Goal: Information Seeking & Learning: Learn about a topic

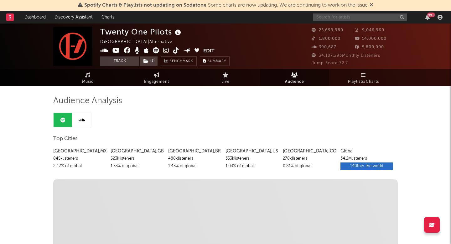
click at [349, 18] on input "text" at bounding box center [361, 17] width 94 height 8
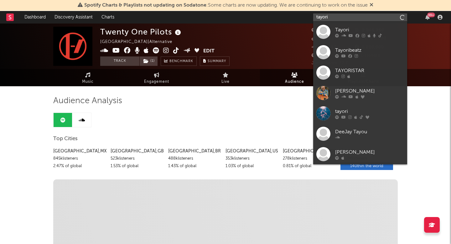
type input "tayori"
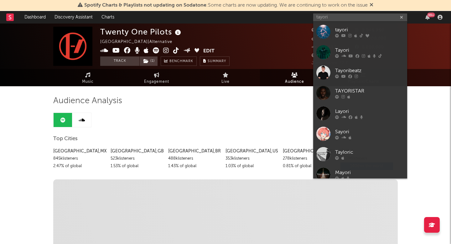
drag, startPoint x: 343, startPoint y: 30, endPoint x: 337, endPoint y: 30, distance: 5.3
click at [343, 30] on div "tayori" at bounding box center [369, 30] width 69 height 8
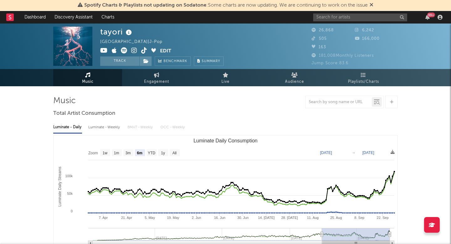
select select "6m"
click at [294, 81] on span "Audience" at bounding box center [294, 82] width 19 height 8
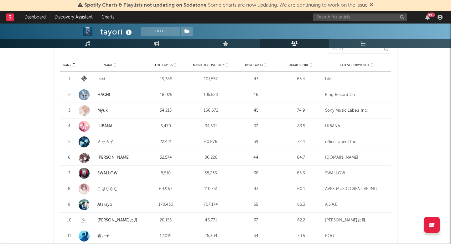
scroll to position [248, 0]
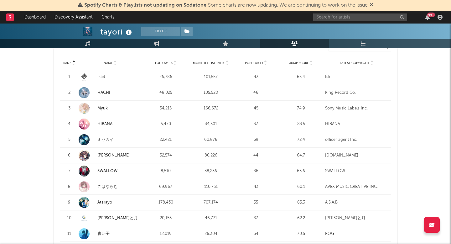
click at [106, 139] on link "ミセカイ" at bounding box center [106, 140] width 16 height 4
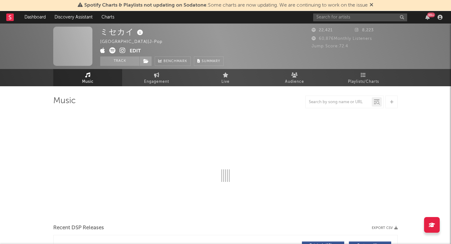
select select "6m"
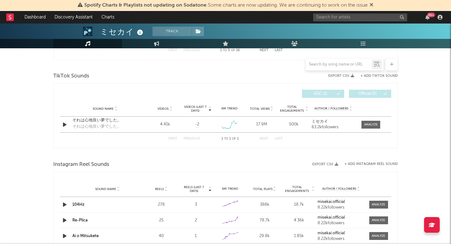
scroll to position [409, 0]
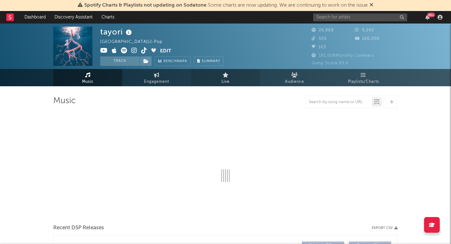
select select "6m"
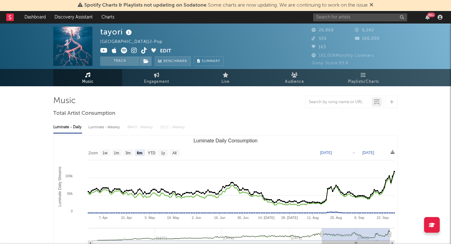
click at [175, 61] on span "Benchmark" at bounding box center [176, 62] width 24 height 8
click at [293, 79] on span "Audience" at bounding box center [294, 82] width 19 height 8
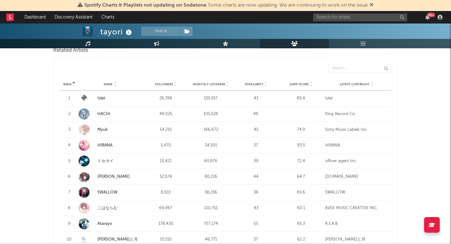
scroll to position [214, 0]
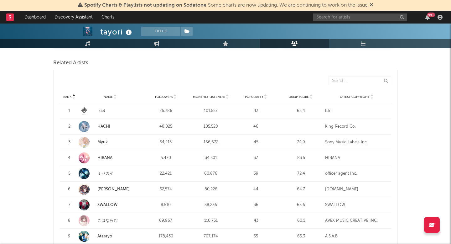
click at [267, 95] on icon at bounding box center [265, 95] width 3 height 3
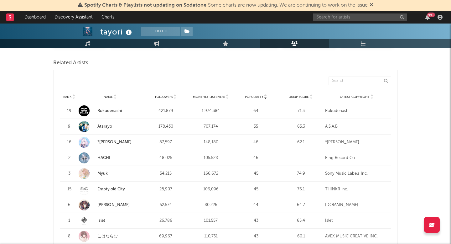
click at [266, 95] on icon at bounding box center [265, 95] width 3 height 3
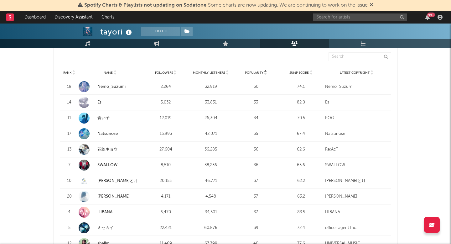
scroll to position [225, 0]
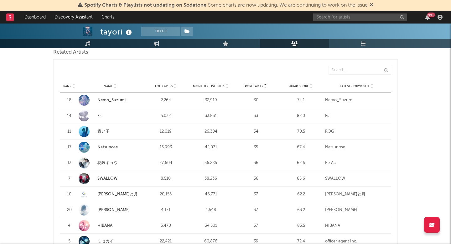
click at [73, 84] on icon at bounding box center [73, 85] width 3 height 3
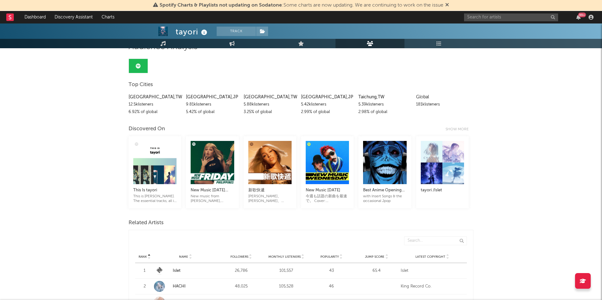
scroll to position [55, 0]
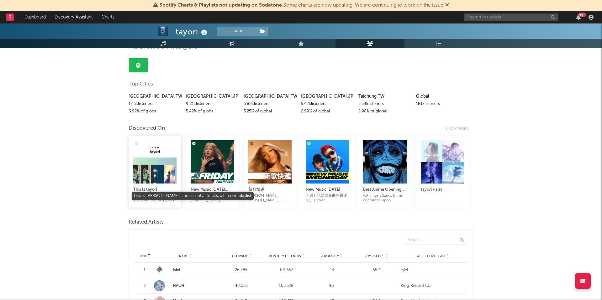
click at [154, 197] on div "This is [PERSON_NAME]. The essential tracks, all in one playlist." at bounding box center [154, 198] width 43 height 9
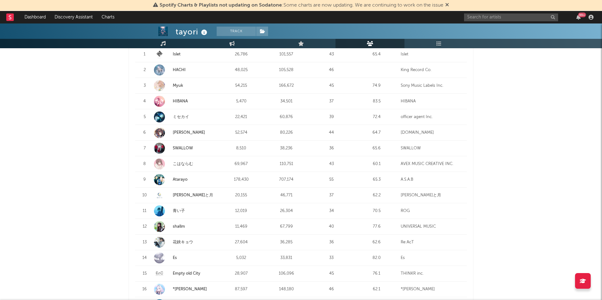
scroll to position [0, 0]
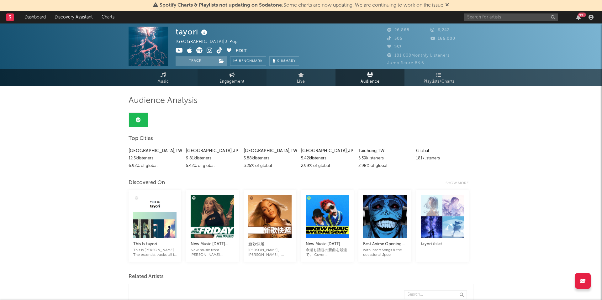
click at [226, 76] on link "Engagement" at bounding box center [232, 77] width 69 height 17
select select "1w"
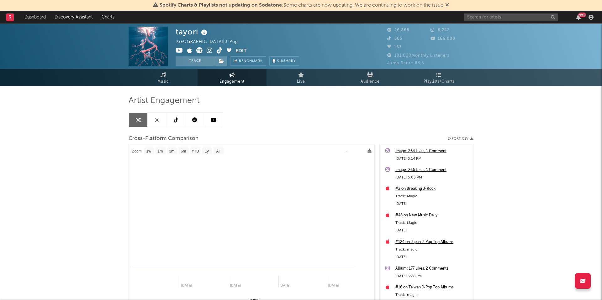
select select "1m"
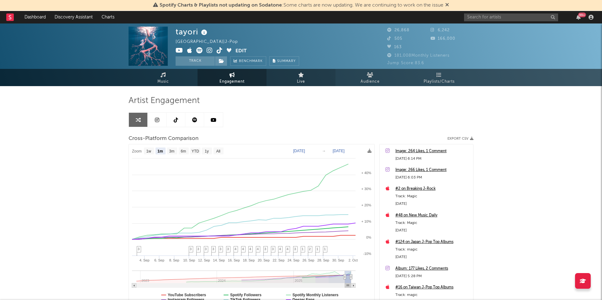
click at [301, 77] on icon at bounding box center [301, 74] width 6 height 5
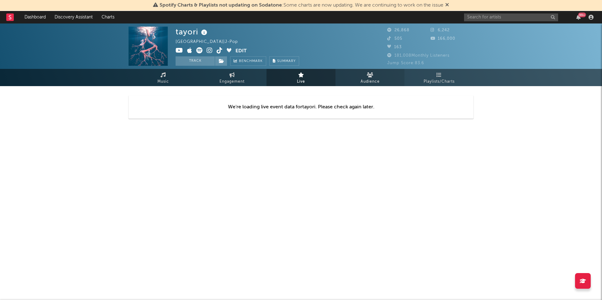
click at [369, 80] on span "Audience" at bounding box center [370, 82] width 19 height 8
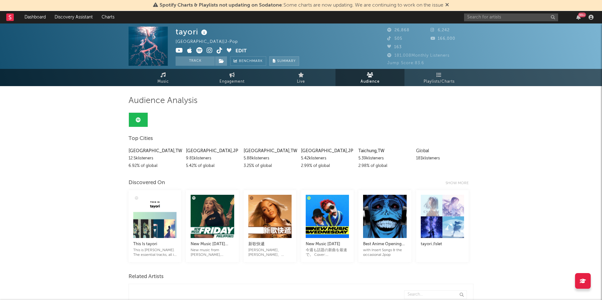
click at [289, 62] on span "Summary" at bounding box center [286, 61] width 18 height 3
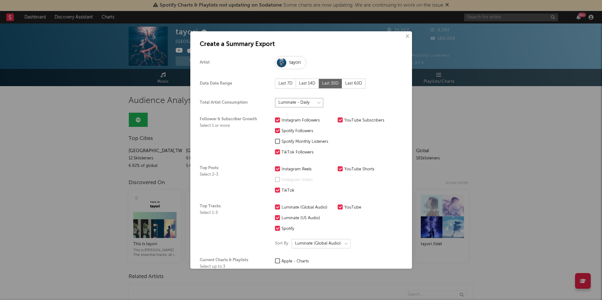
click at [312, 105] on select at bounding box center [299, 102] width 48 height 9
click at [275, 98] on select at bounding box center [299, 102] width 48 height 9
select select "[PERSON_NAME]-weekly"
click at [408, 36] on button "×" at bounding box center [407, 36] width 7 height 7
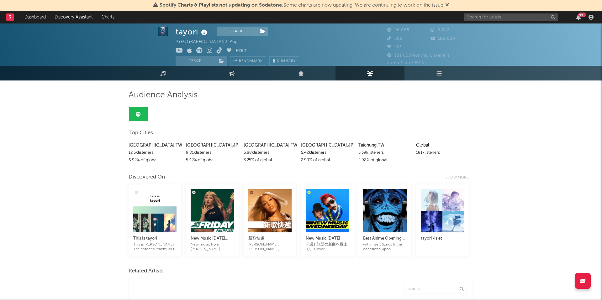
scroll to position [7, 0]
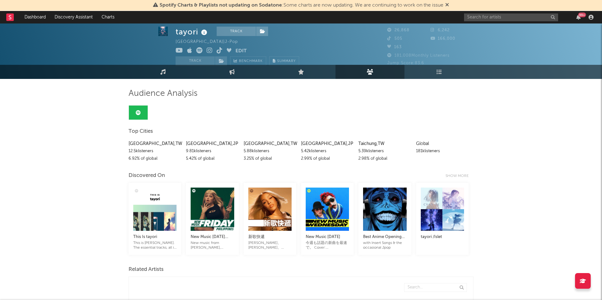
click at [237, 49] on button "Edit" at bounding box center [240, 51] width 11 height 8
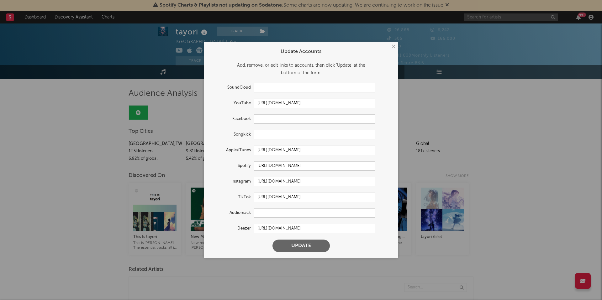
click at [451, 113] on div "× Update Accounts Add, remove, or edit links to accounts, then click 'Update' a…" at bounding box center [301, 150] width 602 height 300
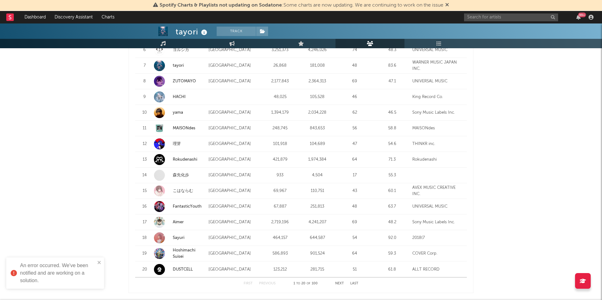
scroll to position [757, 0]
